Goal: Subscribe to service/newsletter

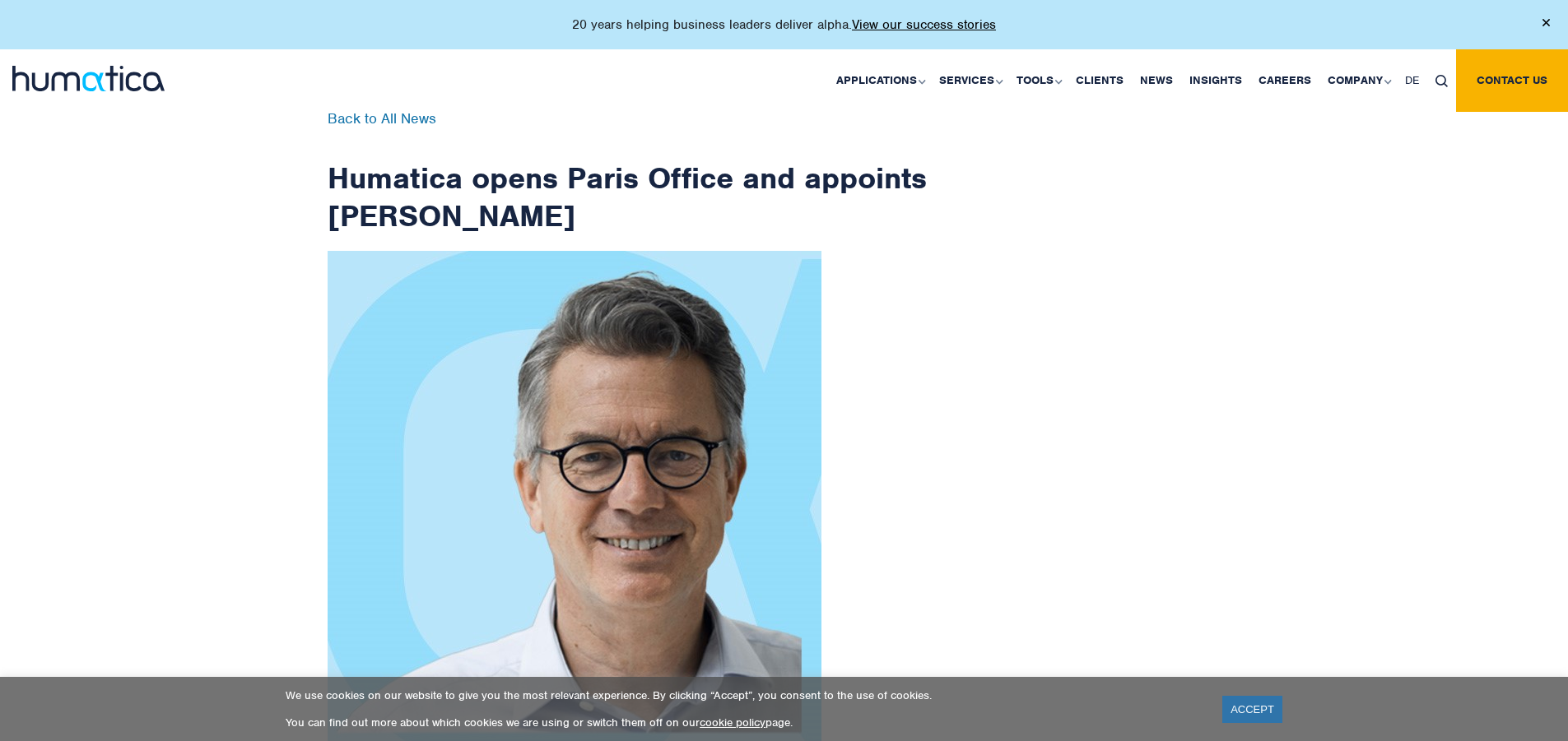
scroll to position [2625, 0]
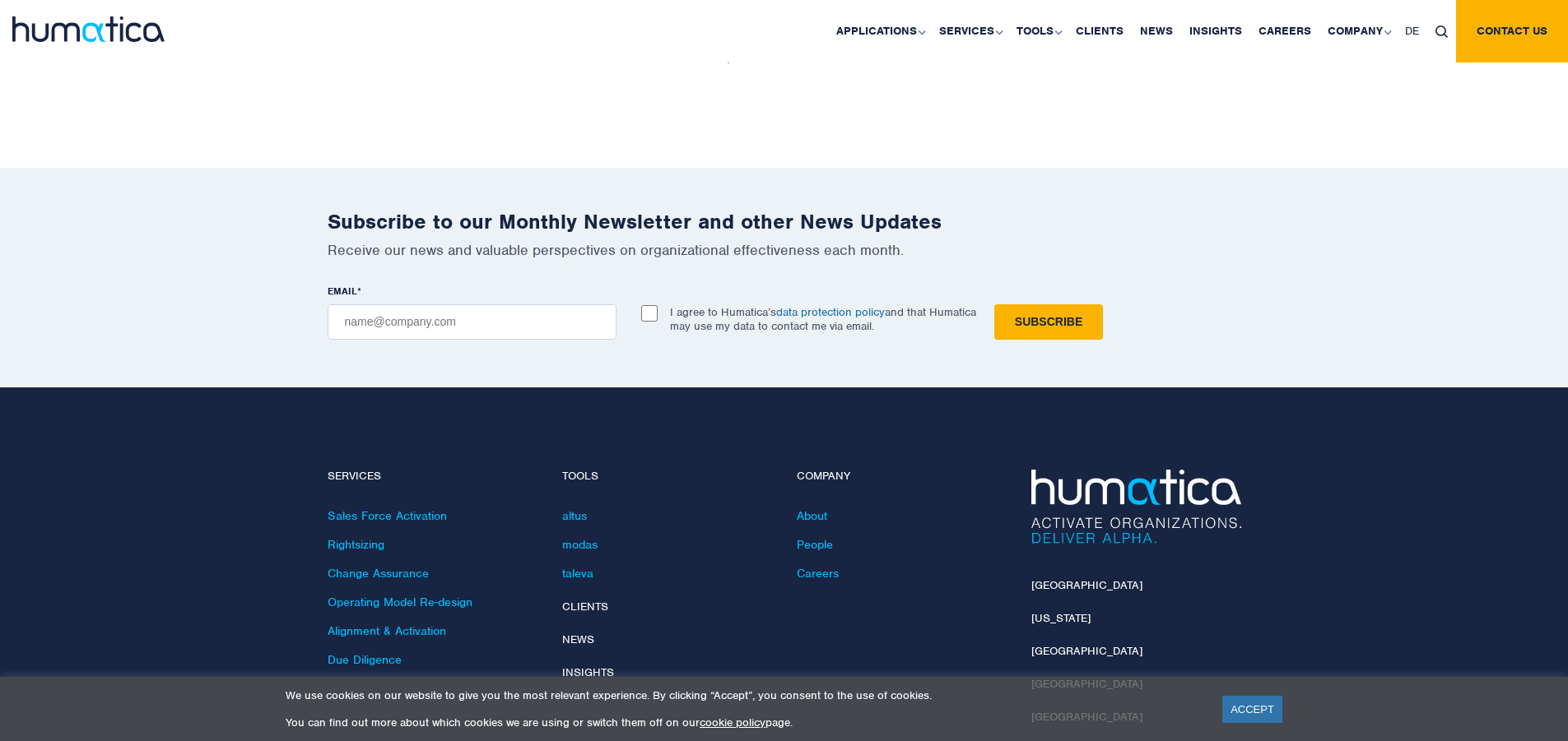
checkbox input "true"
type input "[EMAIL_ADDRESS][DOMAIN_NAME]"
click at [994, 304] on input "Subscribe" at bounding box center [1048, 322] width 109 height 35
